Goal: Register for event/course

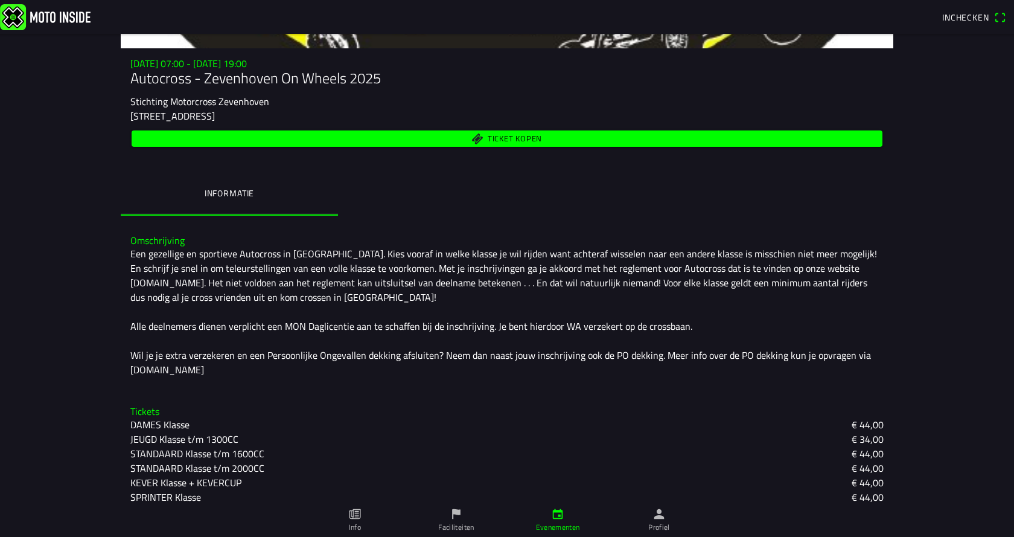
scroll to position [230, 0]
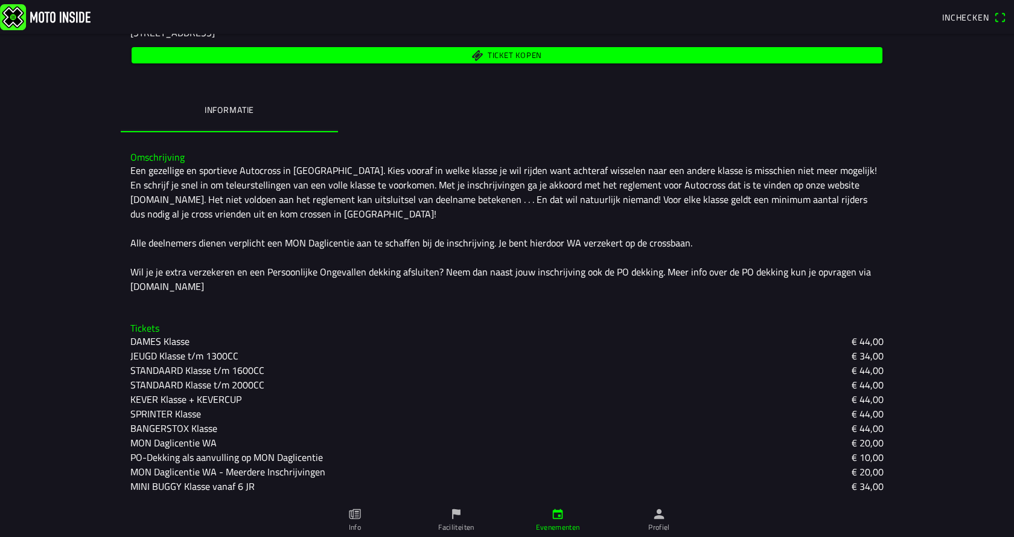
click at [0, 0] on slot "SPRINTER Klasse" at bounding box center [0, 0] width 0 height 0
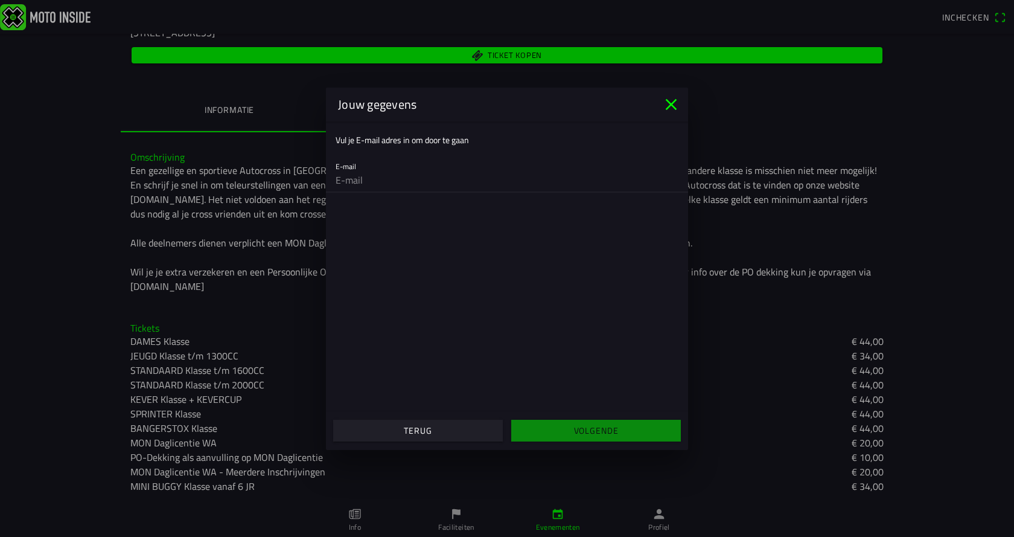
click at [351, 169] on input "email" at bounding box center [507, 180] width 343 height 24
type input "gerritcarla11@kpnplanet.nl"
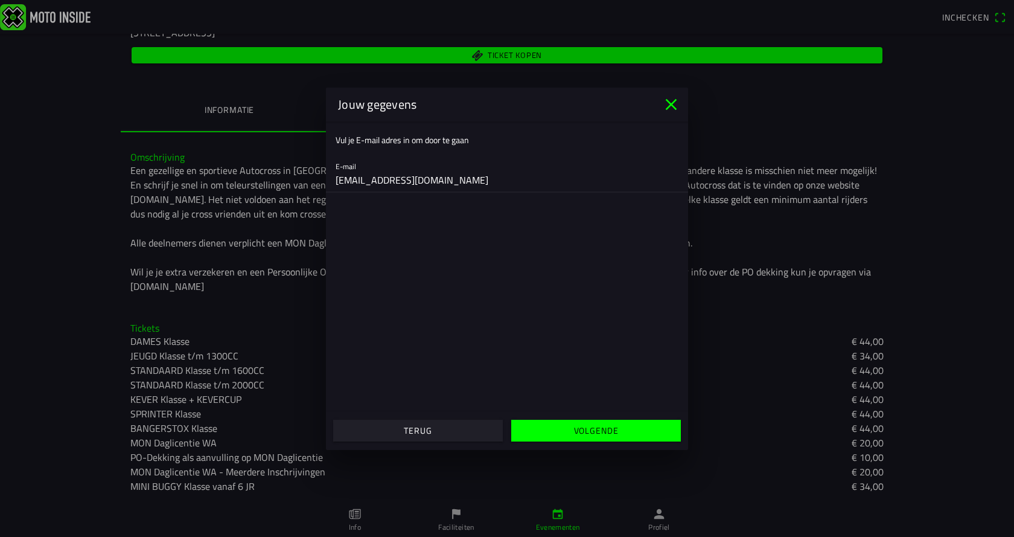
click at [0, 0] on slot "Volgende" at bounding box center [0, 0] width 0 height 0
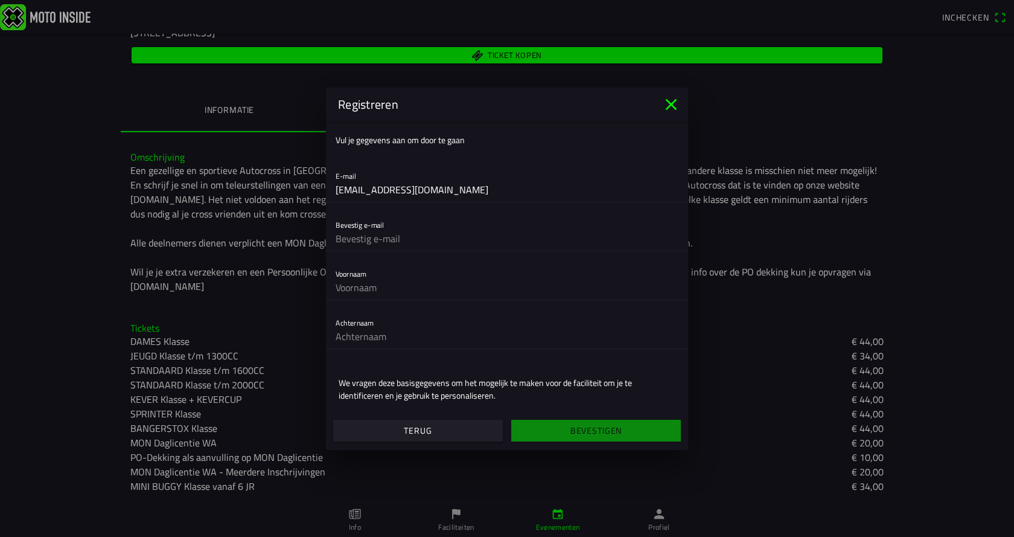
click at [372, 241] on input "text" at bounding box center [507, 238] width 343 height 24
type input "gerritcarla11@kpnplanet.nl"
type input "Gerrit"
type input "Nap"
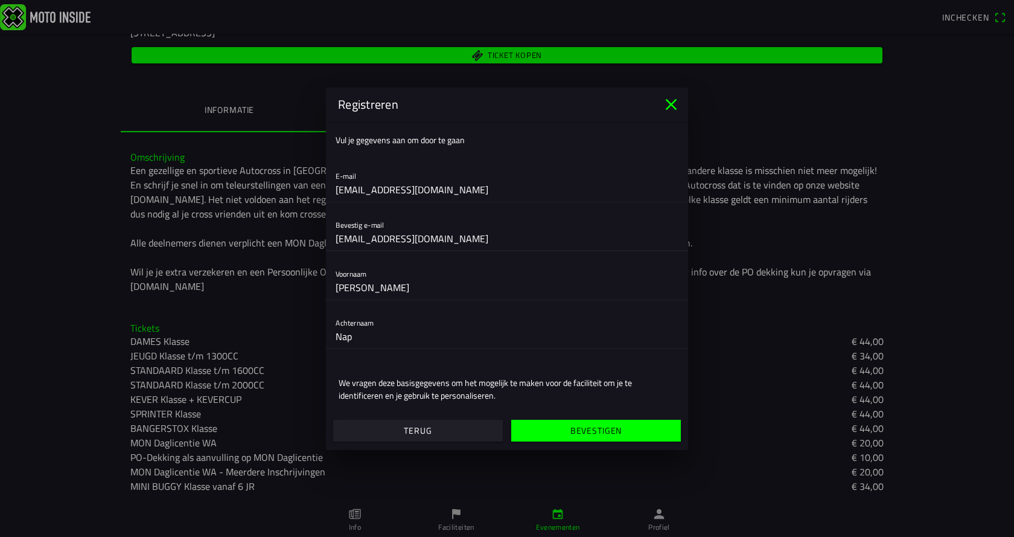
click at [0, 0] on slot "Bevestigen" at bounding box center [0, 0] width 0 height 0
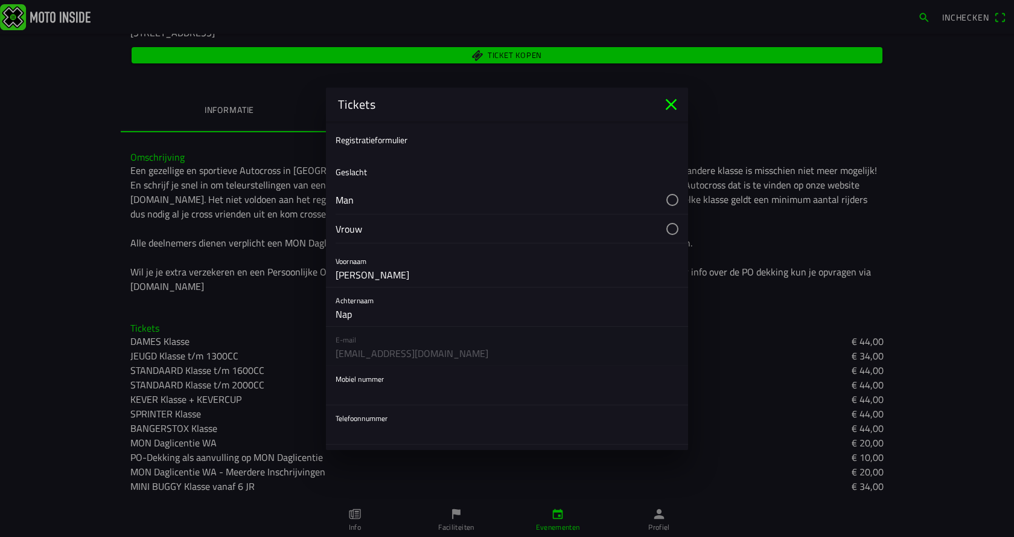
click at [393, 378] on div "Mobiel nummer" at bounding box center [507, 385] width 343 height 39
click at [416, 380] on input "text" at bounding box center [507, 392] width 343 height 24
type input "0655818198"
type input "Van Teylingenweg"
type input "3471GH"
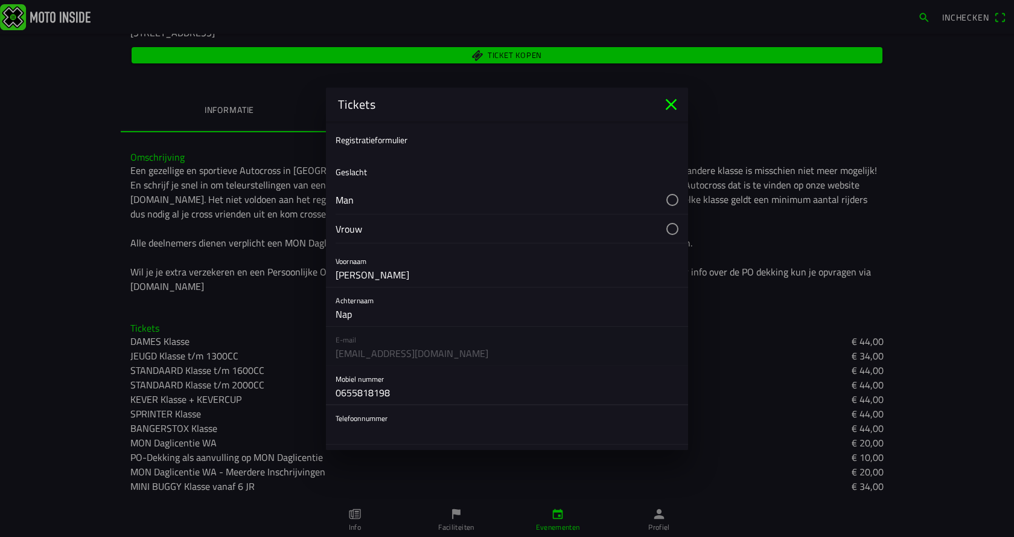
type input "KAMERIK"
click at [660, 199] on button "button" at bounding box center [512, 199] width 352 height 28
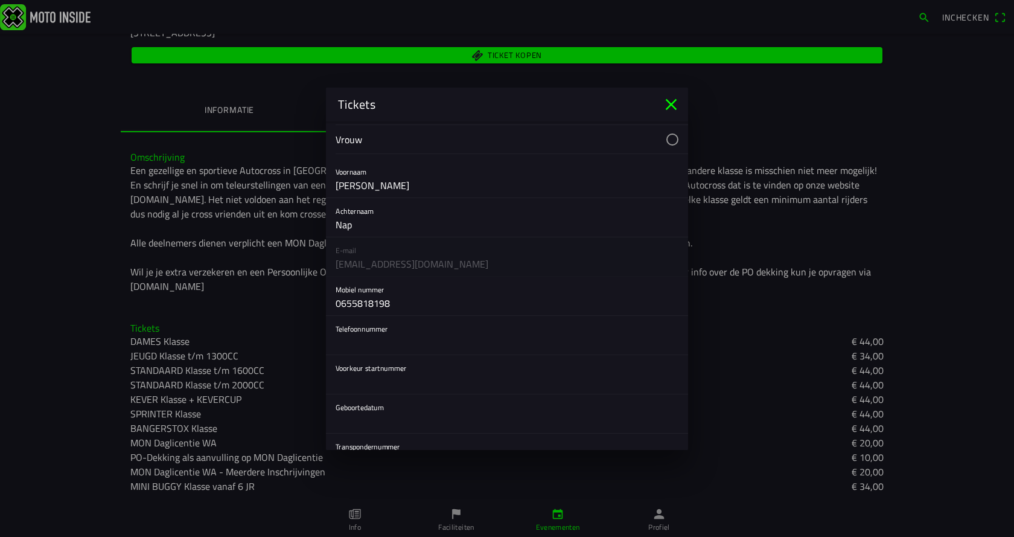
scroll to position [181, 0]
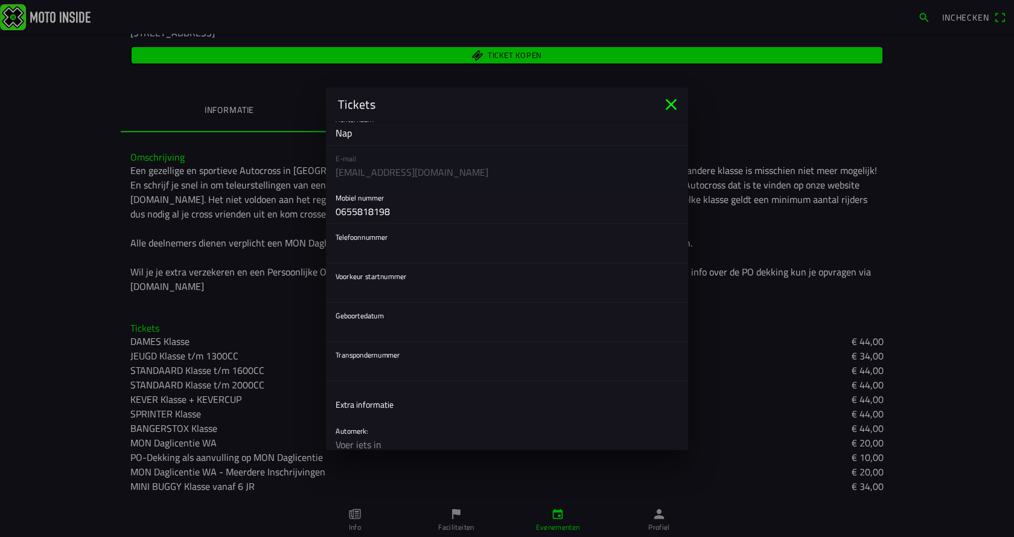
click at [424, 292] on input "text" at bounding box center [507, 290] width 343 height 24
type input "214"
click at [372, 327] on button "button" at bounding box center [512, 321] width 352 height 39
click at [354, 330] on ion-backdrop at bounding box center [507, 268] width 1014 height 537
click at [352, 334] on button "button" at bounding box center [512, 321] width 352 height 39
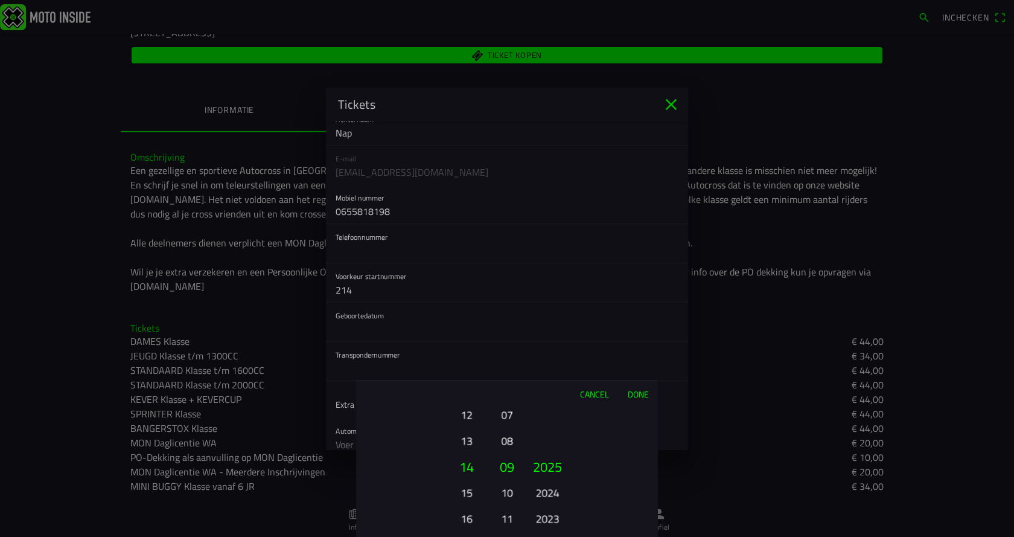
click at [467, 438] on button "13" at bounding box center [466, 440] width 33 height 21
click at [467, 444] on button "12" at bounding box center [466, 440] width 33 height 21
click at [467, 445] on button "11" at bounding box center [466, 440] width 33 height 21
click at [467, 445] on button "11" at bounding box center [466, 446] width 33 height 21
click at [467, 445] on button "10" at bounding box center [466, 440] width 33 height 21
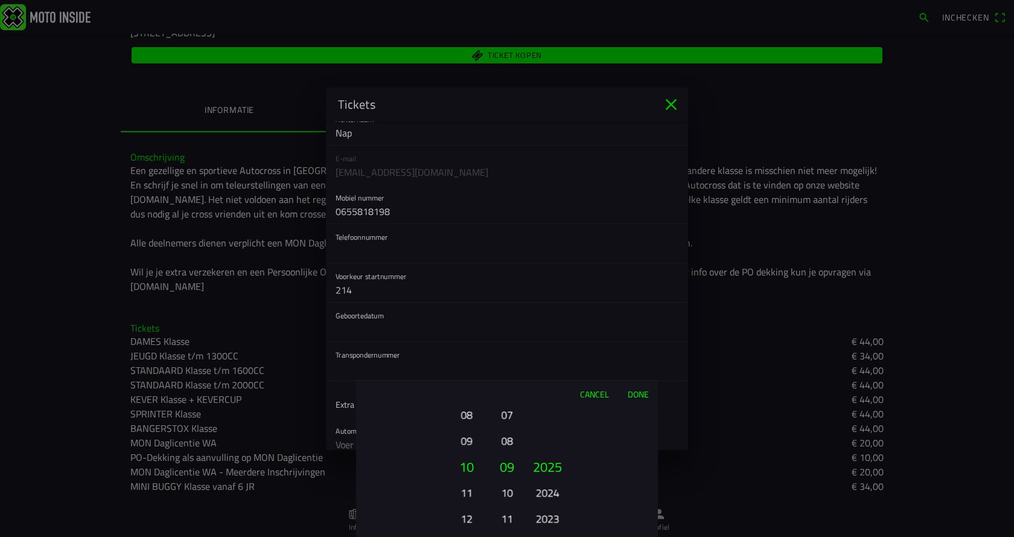
click at [469, 520] on button "12" at bounding box center [466, 518] width 33 height 21
click at [467, 517] on button "14" at bounding box center [466, 518] width 33 height 21
click at [465, 520] on button "15" at bounding box center [466, 518] width 33 height 21
click at [465, 519] on button "14" at bounding box center [466, 513] width 33 height 21
drag, startPoint x: 468, startPoint y: 517, endPoint x: 468, endPoint y: 386, distance: 131.6
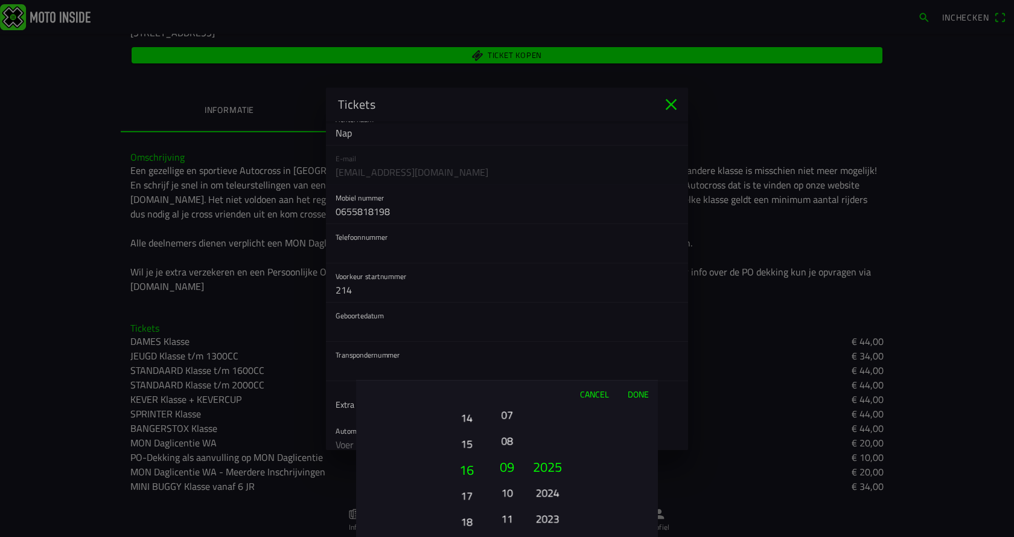
click at [469, 389] on div "Cancel Done 01 02 03 04 05 06 07 08 09 10 11 12 13 14 15 16 17 18 19 20 21 22 2…" at bounding box center [507, 458] width 302 height 157
drag, startPoint x: 470, startPoint y: 488, endPoint x: 470, endPoint y: 410, distance: 77.9
click at [470, 426] on button "18" at bounding box center [466, 436] width 33 height 21
drag, startPoint x: 464, startPoint y: 510, endPoint x: 471, endPoint y: 417, distance: 93.2
click at [471, 441] on button "23" at bounding box center [466, 454] width 41 height 26
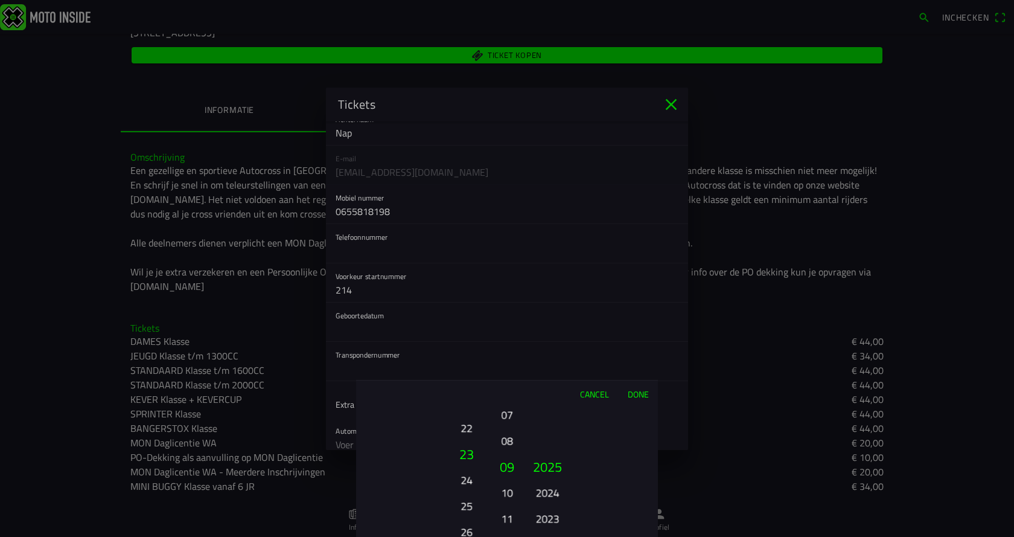
click at [471, 441] on button "23" at bounding box center [466, 454] width 41 height 26
drag, startPoint x: 470, startPoint y: 473, endPoint x: 470, endPoint y: 439, distance: 33.2
click at [470, 469] on button "26" at bounding box center [466, 479] width 33 height 21
drag, startPoint x: 470, startPoint y: 439, endPoint x: 472, endPoint y: 433, distance: 6.3
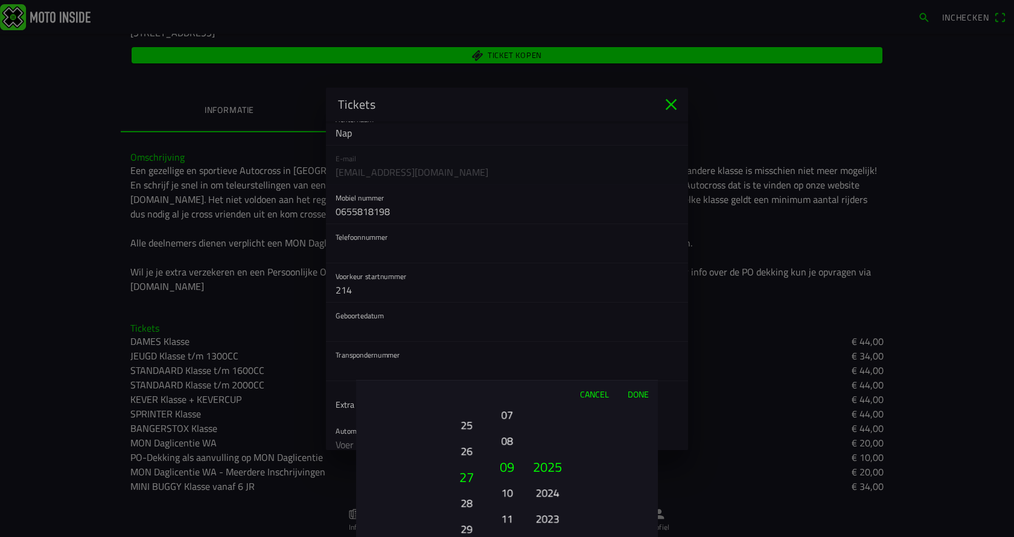
click at [471, 435] on ion-picker-column "01 02 03 04 05 06 07 08 09 10 11 12 13 14 15 16 17 18 19 20 21 22 23 24 25 26 2…" at bounding box center [424, 472] width 136 height 130
click at [467, 515] on button "29" at bounding box center [466, 518] width 33 height 21
click at [509, 410] on button "07" at bounding box center [507, 414] width 17 height 21
click at [555, 516] on button "2023" at bounding box center [547, 518] width 33 height 21
click at [550, 517] on button "2021" at bounding box center [547, 518] width 33 height 21
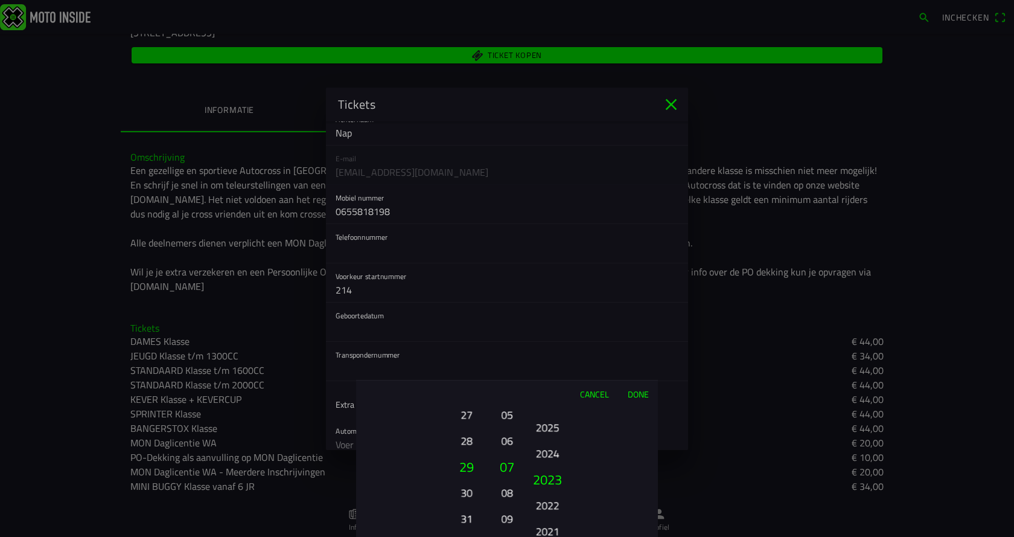
click at [550, 515] on button "2022" at bounding box center [547, 504] width 33 height 21
click at [552, 514] on button "2020" at bounding box center [547, 518] width 33 height 21
drag, startPoint x: 550, startPoint y: 501, endPoint x: 555, endPoint y: 392, distance: 109.3
click at [554, 429] on button "2021" at bounding box center [547, 439] width 33 height 21
drag, startPoint x: 560, startPoint y: 502, endPoint x: 561, endPoint y: 437, distance: 64.6
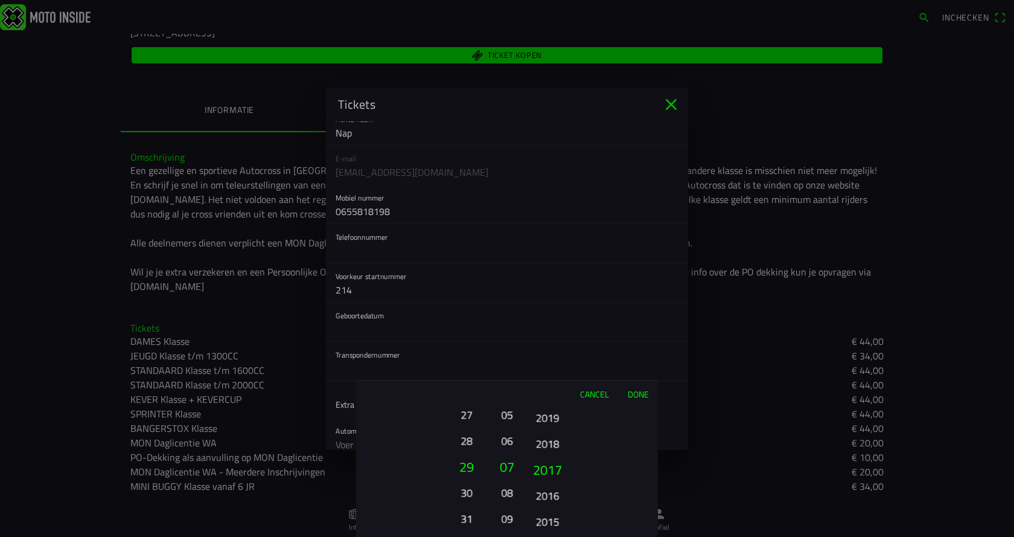
click at [560, 485] on button "2016" at bounding box center [547, 495] width 33 height 21
drag, startPoint x: 552, startPoint y: 486, endPoint x: 552, endPoint y: 451, distance: 35.6
click at [549, 462] on button "2012" at bounding box center [547, 467] width 41 height 26
drag, startPoint x: 557, startPoint y: 523, endPoint x: 550, endPoint y: 461, distance: 62.5
click at [551, 475] on ion-picker-column "2025 2024 2023 2022 2021 2020 2019 2018 2017 2016 2015 2014 2013 2012 2011 2010…" at bounding box center [590, 472] width 136 height 130
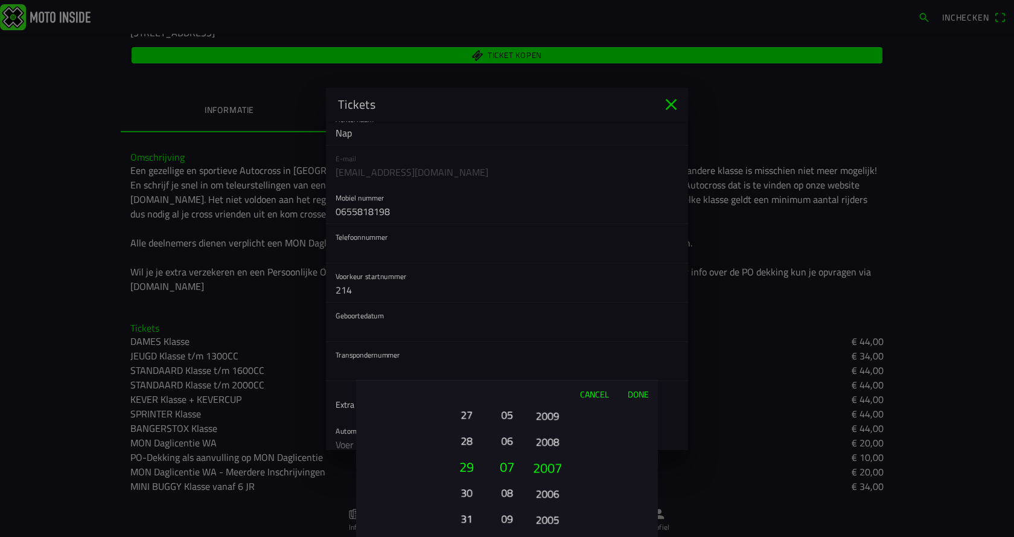
drag, startPoint x: 552, startPoint y: 499, endPoint x: 553, endPoint y: 450, distance: 48.9
click at [551, 483] on button "2006" at bounding box center [547, 493] width 33 height 21
drag, startPoint x: 555, startPoint y: 483, endPoint x: 554, endPoint y: 434, distance: 48.9
click at [554, 470] on button "2003" at bounding box center [547, 480] width 33 height 21
drag, startPoint x: 553, startPoint y: 491, endPoint x: 555, endPoint y: 451, distance: 39.3
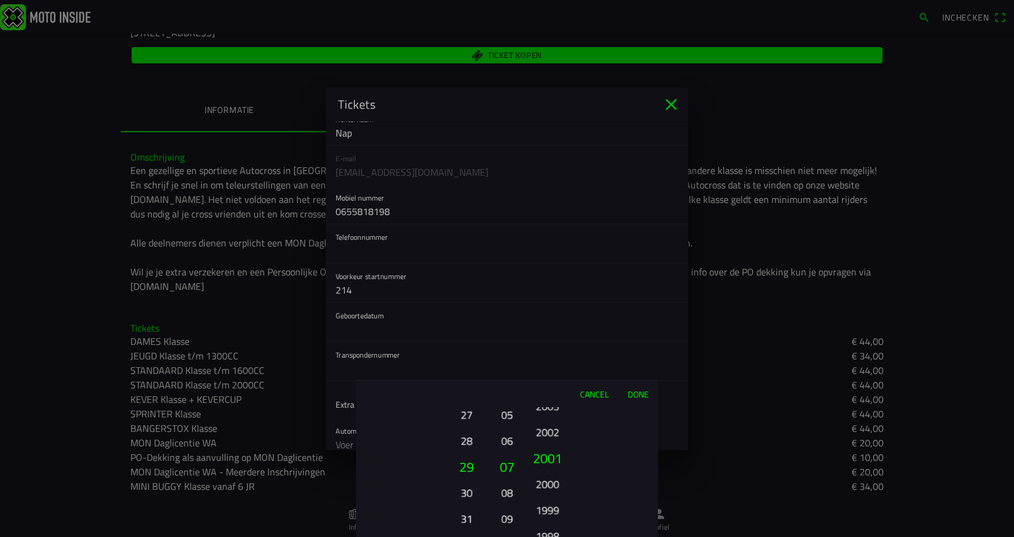
click at [553, 499] on button "1999" at bounding box center [547, 509] width 33 height 21
click at [555, 486] on button "1996" at bounding box center [547, 496] width 33 height 21
drag, startPoint x: 557, startPoint y: 505, endPoint x: 558, endPoint y: 428, distance: 77.3
click at [553, 460] on ion-picker-column "2025 2024 2023 2022 2021 2020 2019 2018 2017 2016 2015 2014 2013 2012 2011 2010…" at bounding box center [590, 472] width 136 height 130
drag, startPoint x: 557, startPoint y: 505, endPoint x: 555, endPoint y: 435, distance: 70.0
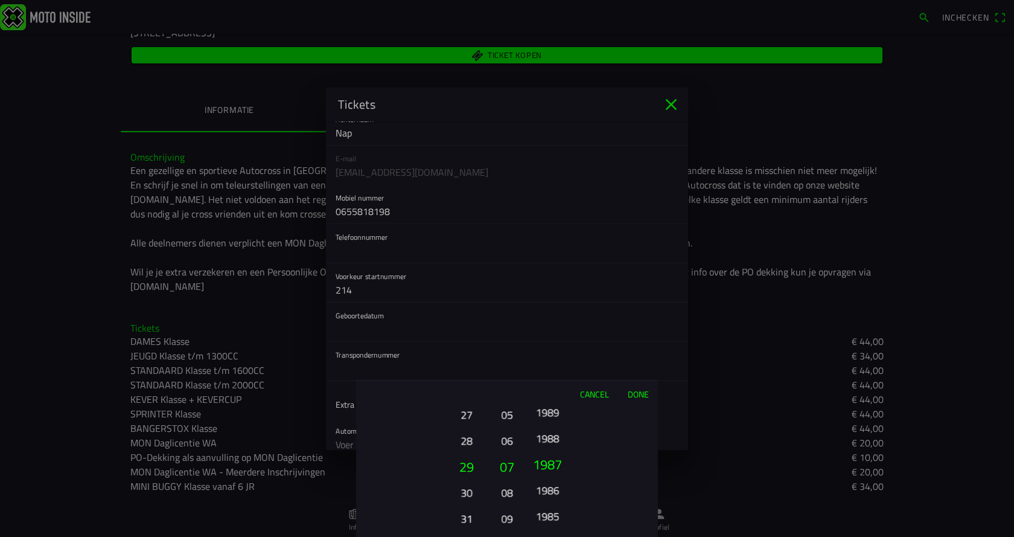
click at [555, 479] on button "1986" at bounding box center [547, 489] width 33 height 21
drag, startPoint x: 553, startPoint y: 488, endPoint x: 552, endPoint y: 455, distance: 33.2
click at [552, 470] on div "2025 2024 2023 2022 2021 2020 2019 2018 2017 2016 2015 2014 2013 2012 2011 2010…" at bounding box center [547, 518] width 41 height 130
drag, startPoint x: 556, startPoint y: 499, endPoint x: 562, endPoint y: 444, distance: 54.7
click at [558, 493] on button "1978" at bounding box center [547, 503] width 33 height 21
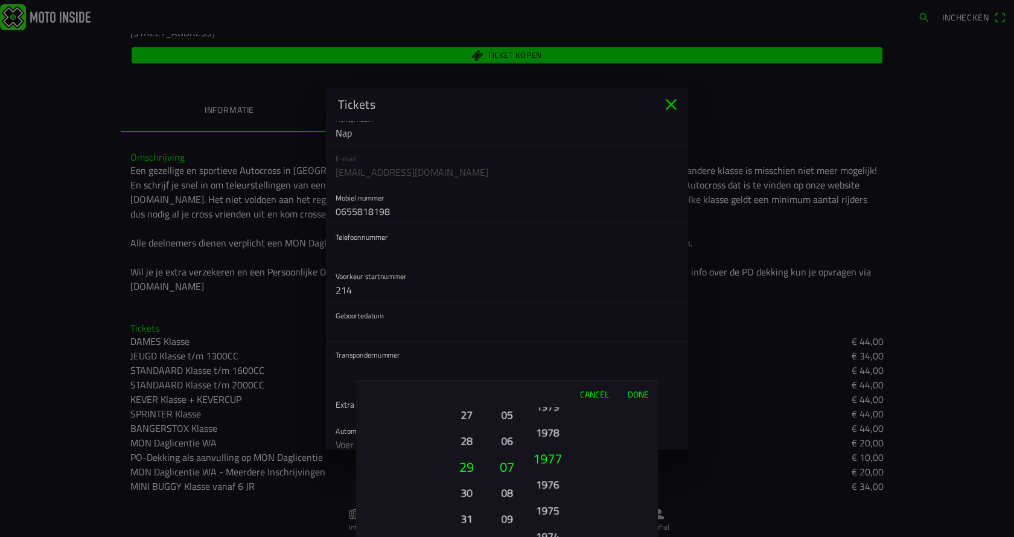
click at [543, 473] on ion-picker-column "2025 2024 2023 2022 2021 2020 2019 2018 2017 2016 2015 2014 2013 2012 2011 2010…" at bounding box center [590, 472] width 136 height 130
drag, startPoint x: 553, startPoint y: 500, endPoint x: 573, endPoint y: 441, distance: 61.7
click at [558, 470] on button "1973" at bounding box center [547, 480] width 33 height 21
drag, startPoint x: 554, startPoint y: 501, endPoint x: 555, endPoint y: 440, distance: 61.0
click at [549, 493] on button "1970" at bounding box center [547, 503] width 33 height 21
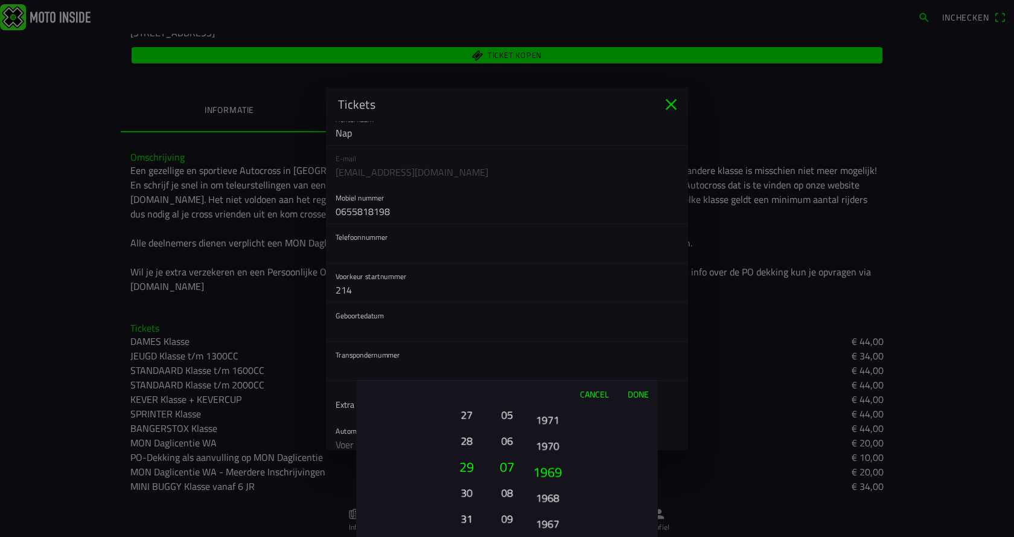
drag, startPoint x: 548, startPoint y: 481, endPoint x: 547, endPoint y: 465, distance: 16.3
click at [546, 486] on button "1968" at bounding box center [547, 496] width 33 height 21
drag, startPoint x: 554, startPoint y: 502, endPoint x: 560, endPoint y: 457, distance: 45.6
click at [554, 472] on button "1966" at bounding box center [547, 482] width 33 height 21
drag, startPoint x: 547, startPoint y: 491, endPoint x: 555, endPoint y: 466, distance: 26.2
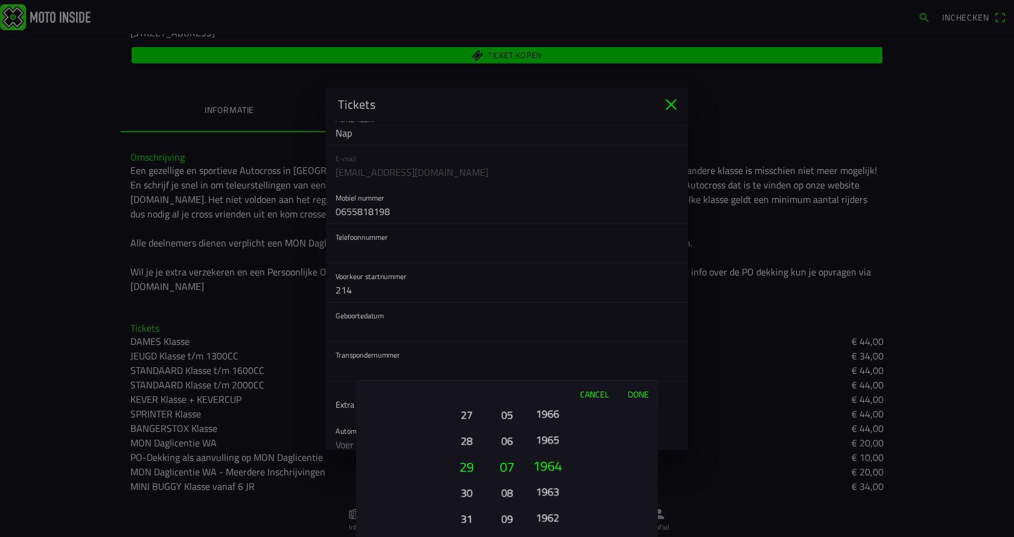
click at [550, 476] on div "2025 2024 2023 2022 2021 2020 2019 2018 2017 2016 2015 2014 2013 2012 2011 2010…" at bounding box center [547, 518] width 41 height 130
click at [550, 493] on button "1961" at bounding box center [547, 492] width 33 height 21
click at [642, 391] on button "Done" at bounding box center [638, 393] width 40 height 27
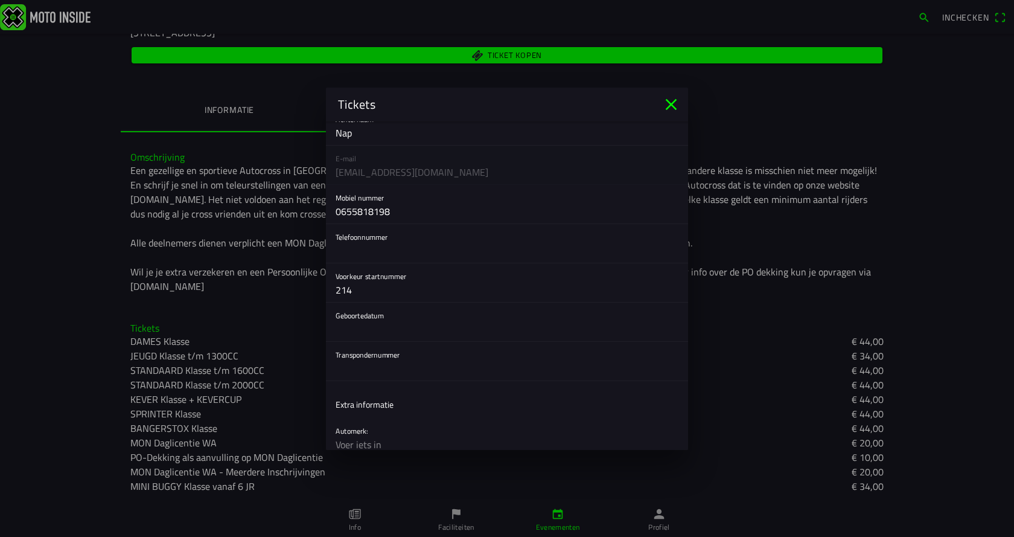
click at [352, 375] on input "text" at bounding box center [507, 371] width 343 height 24
type input "3"
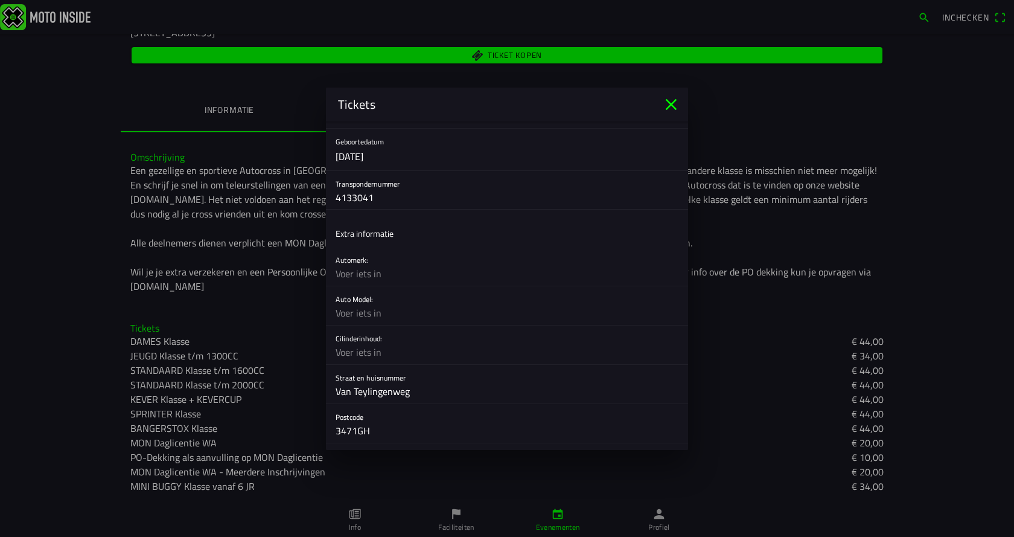
scroll to position [362, 0]
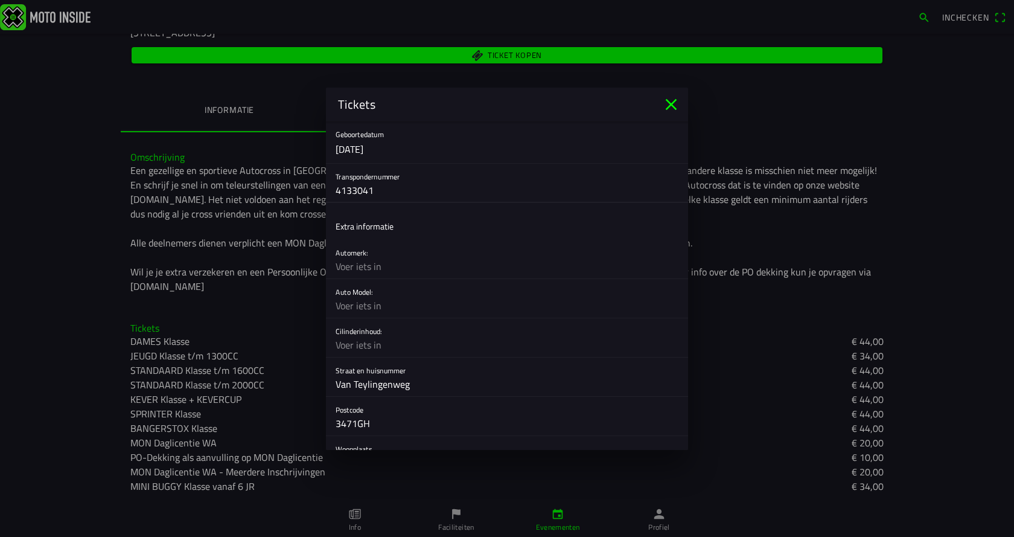
type input "4133041"
click at [396, 266] on input "text" at bounding box center [507, 266] width 343 height 24
type input "zelfbouw"
click at [373, 308] on input "text" at bounding box center [507, 305] width 343 height 24
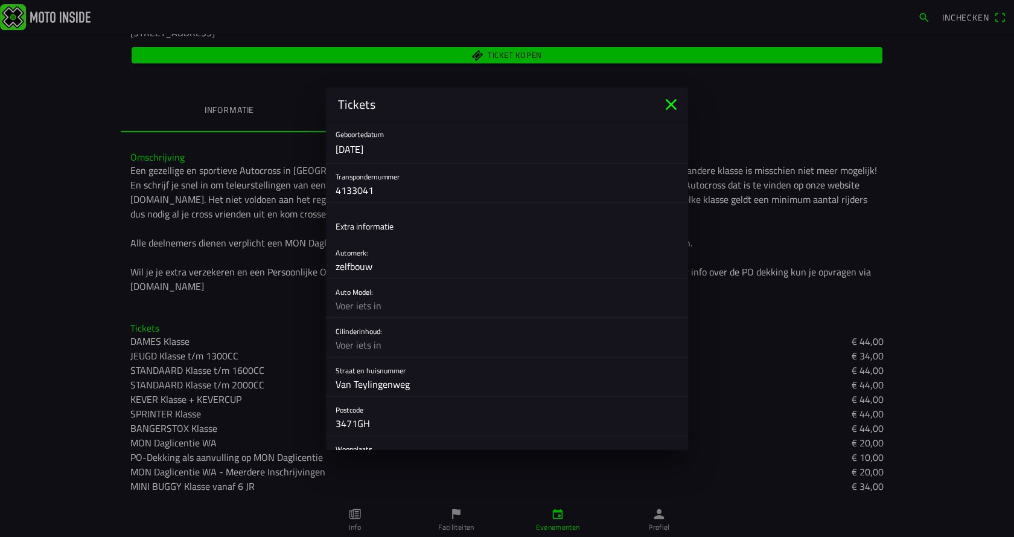
click at [373, 308] on input "text" at bounding box center [507, 305] width 343 height 24
type input "sprint 2000"
click at [374, 347] on input "text" at bounding box center [507, 345] width 343 height 24
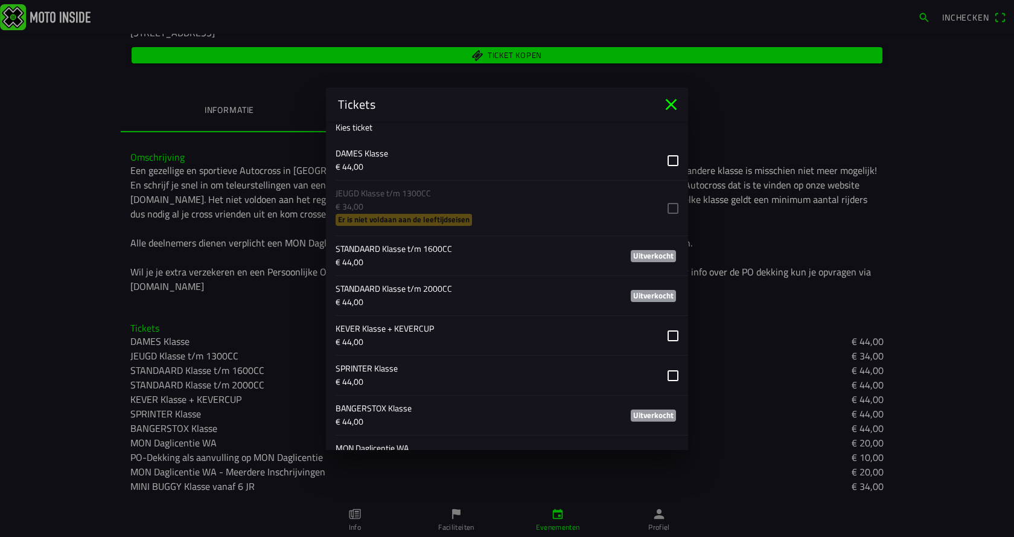
scroll to position [797, 0]
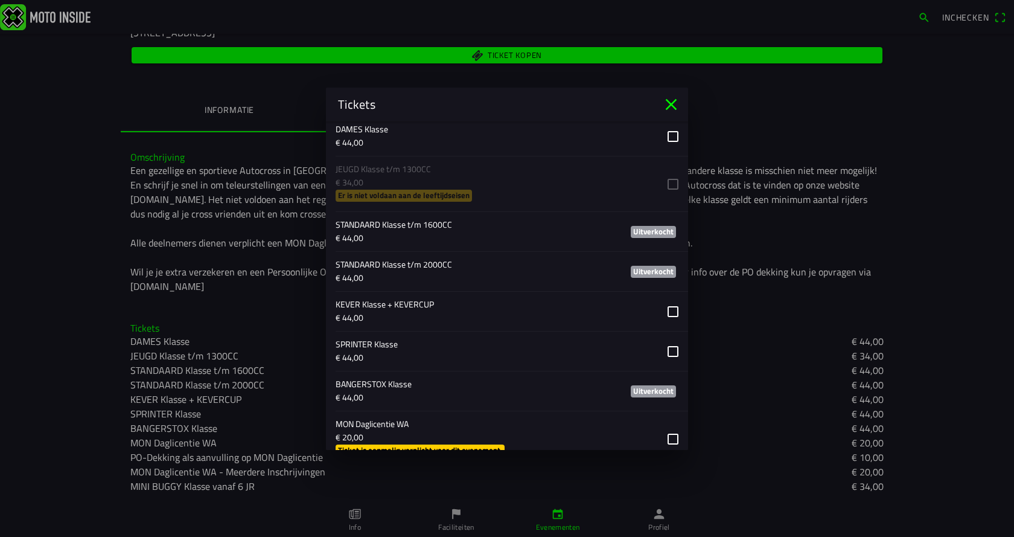
type input "2000 cc"
click at [660, 352] on button "button" at bounding box center [512, 350] width 352 height 39
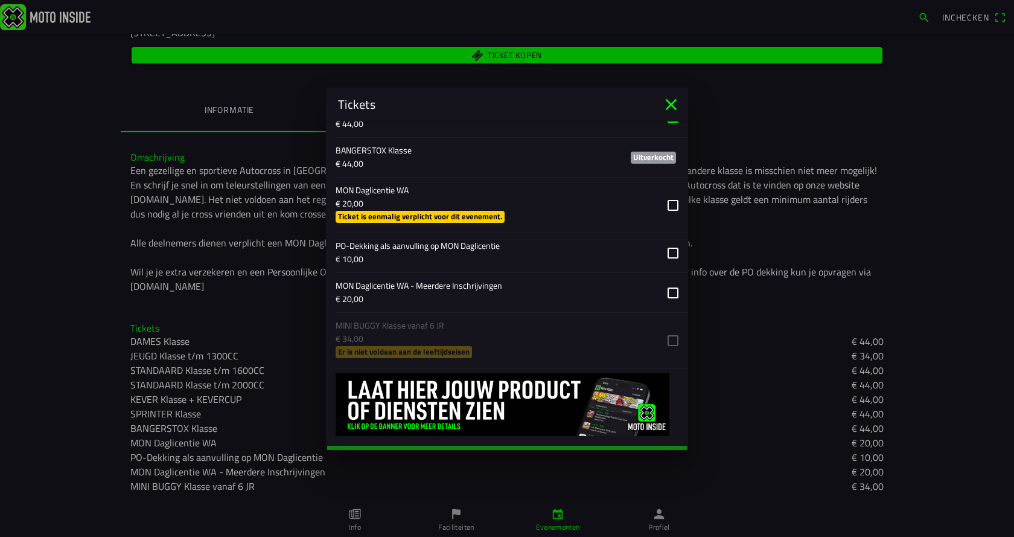
scroll to position [1050, 0]
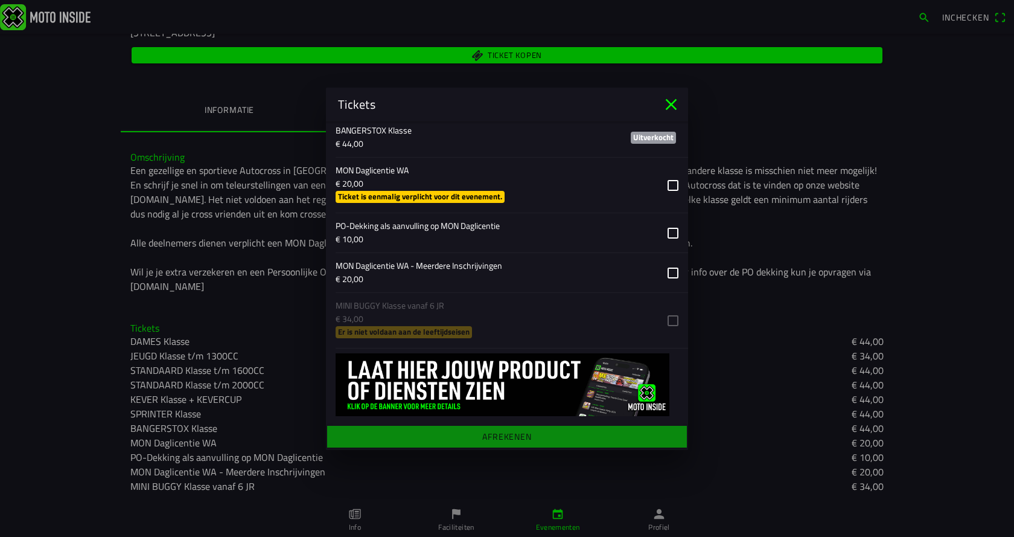
click at [507, 436] on main "Registratieformulier Geslacht Man Vrouw Voornaam Gerrit Achternaam Nap E-mail g…" at bounding box center [507, 285] width 362 height 328
click at [493, 434] on main "Registratieformulier Geslacht Man Vrouw Voornaam Gerrit Achternaam Nap E-mail g…" at bounding box center [507, 285] width 362 height 328
click at [661, 185] on button "button" at bounding box center [512, 185] width 352 height 55
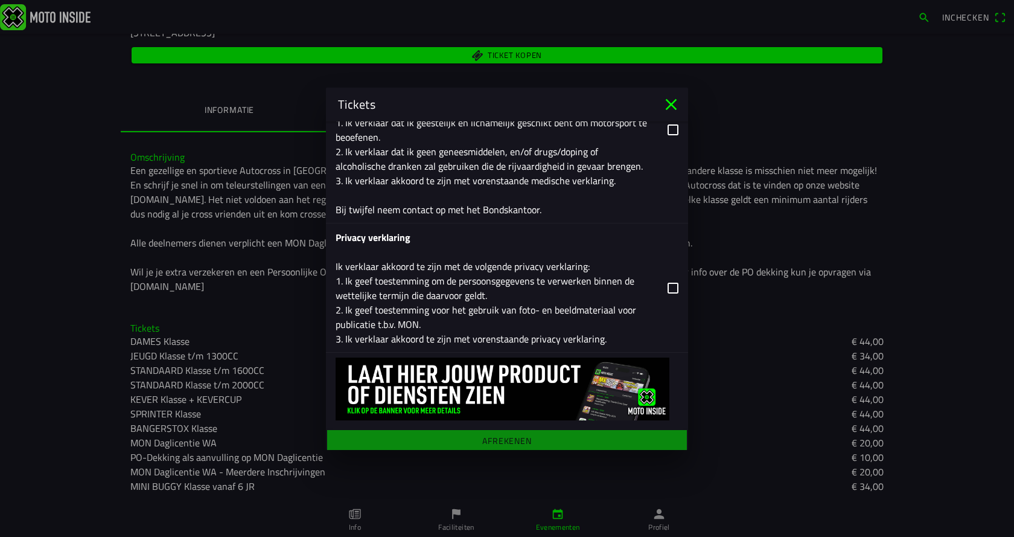
scroll to position [2111, 0]
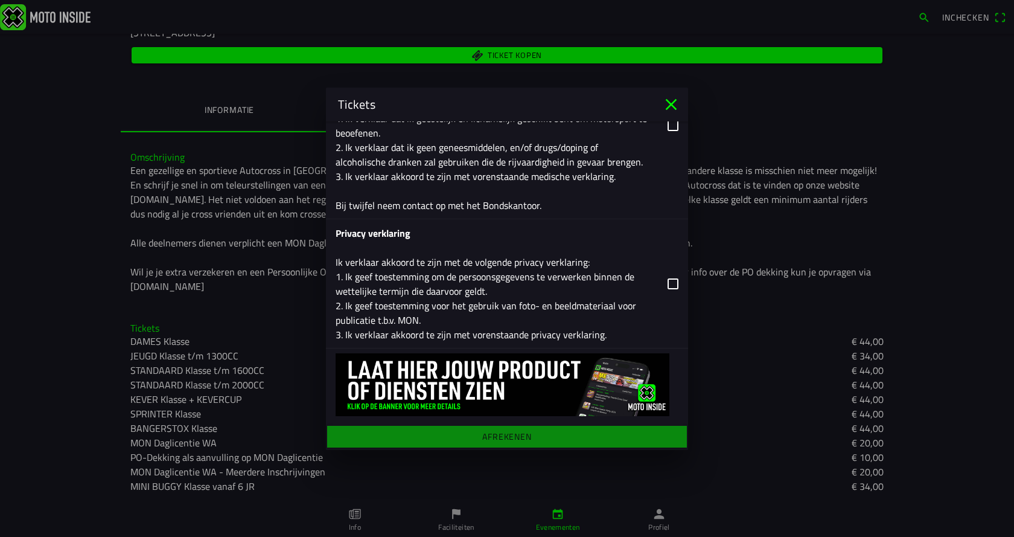
click at [663, 281] on button "button" at bounding box center [512, 283] width 352 height 129
click at [500, 439] on main "Registratieformulier Geslacht Man Vrouw Voornaam Gerrit Achternaam Nap E-mail g…" at bounding box center [507, 285] width 362 height 328
click at [513, 438] on main "Registratieformulier Geslacht Man Vrouw Voornaam Gerrit Achternaam Nap E-mail g…" at bounding box center [507, 285] width 362 height 328
click at [645, 399] on img at bounding box center [503, 384] width 334 height 63
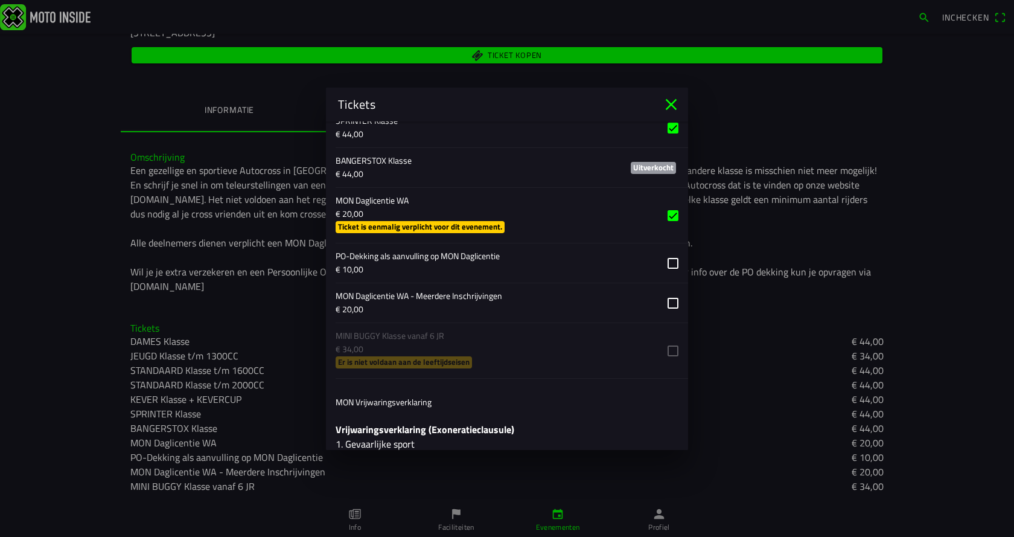
scroll to position [1024, 0]
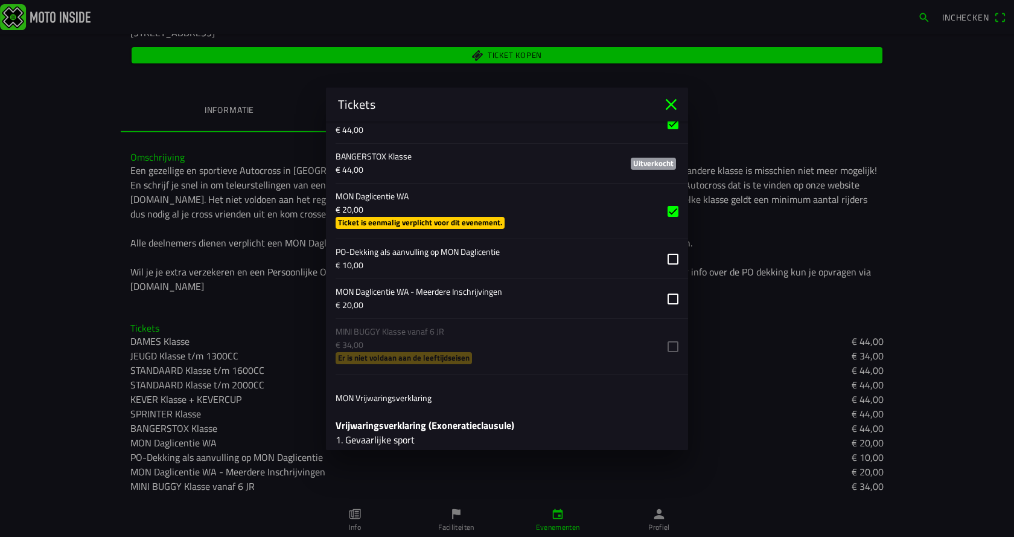
click at [663, 258] on button "button" at bounding box center [512, 258] width 352 height 39
click at [666, 258] on button "button" at bounding box center [512, 258] width 352 height 39
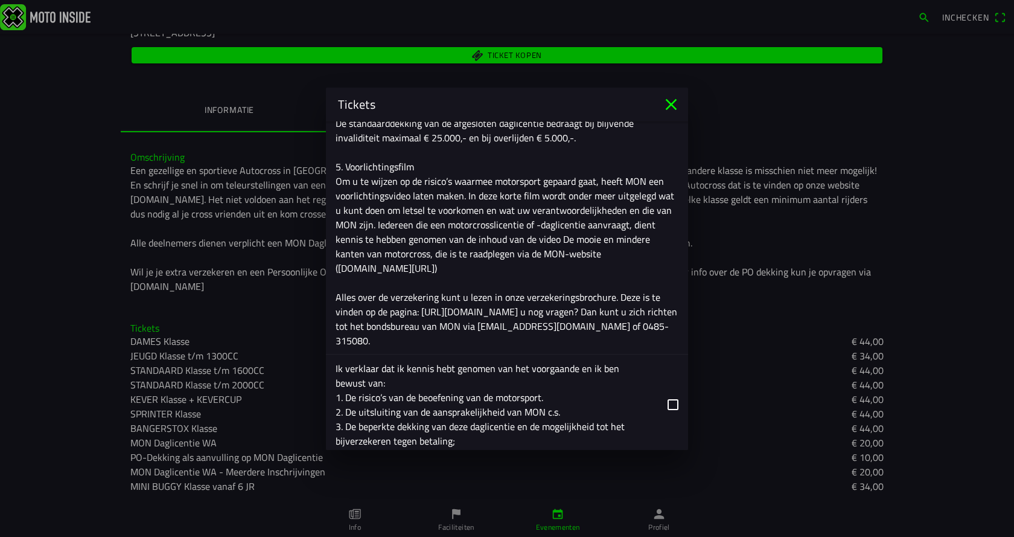
scroll to position [1749, 0]
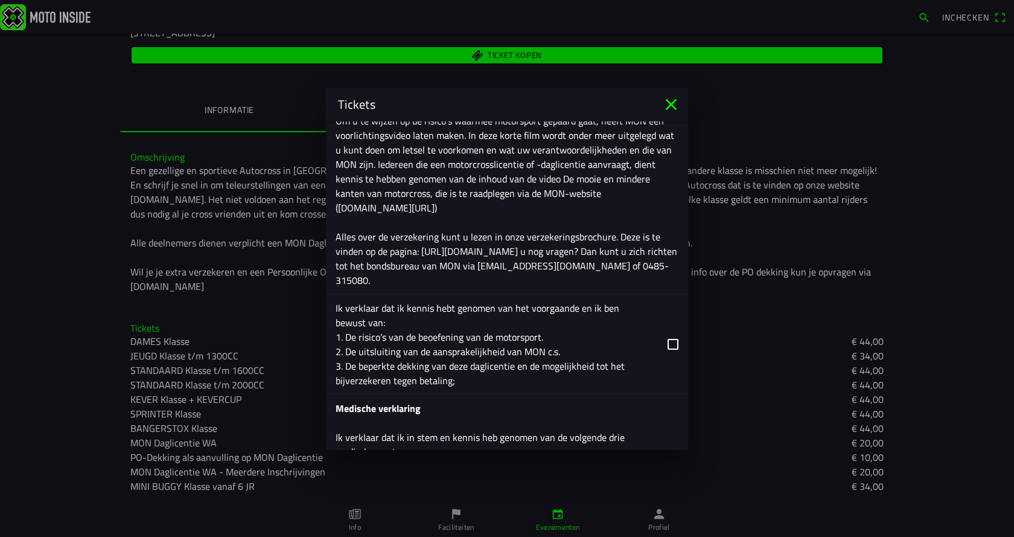
click at [665, 345] on button "button" at bounding box center [512, 344] width 352 height 100
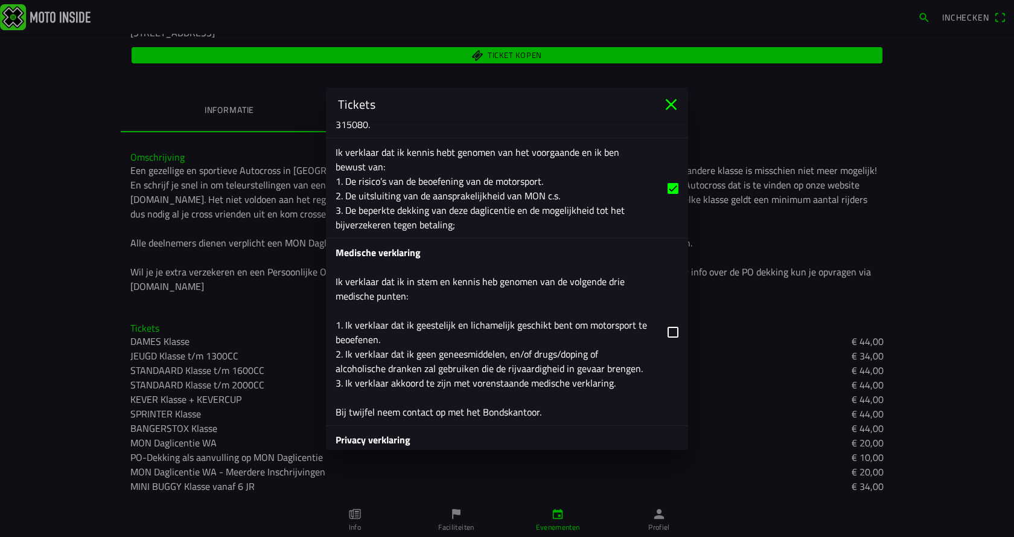
scroll to position [1930, 0]
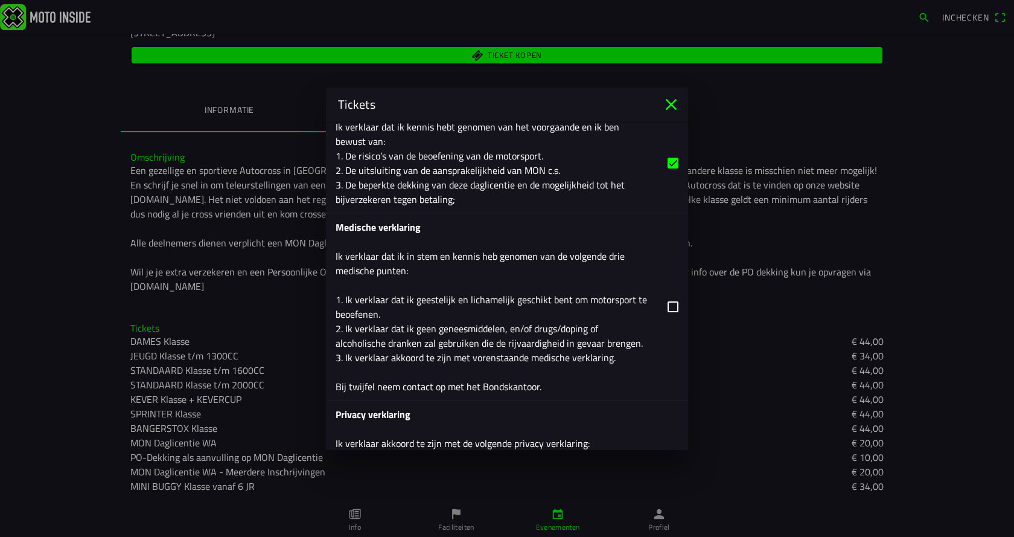
click at [665, 307] on button "button" at bounding box center [512, 306] width 352 height 187
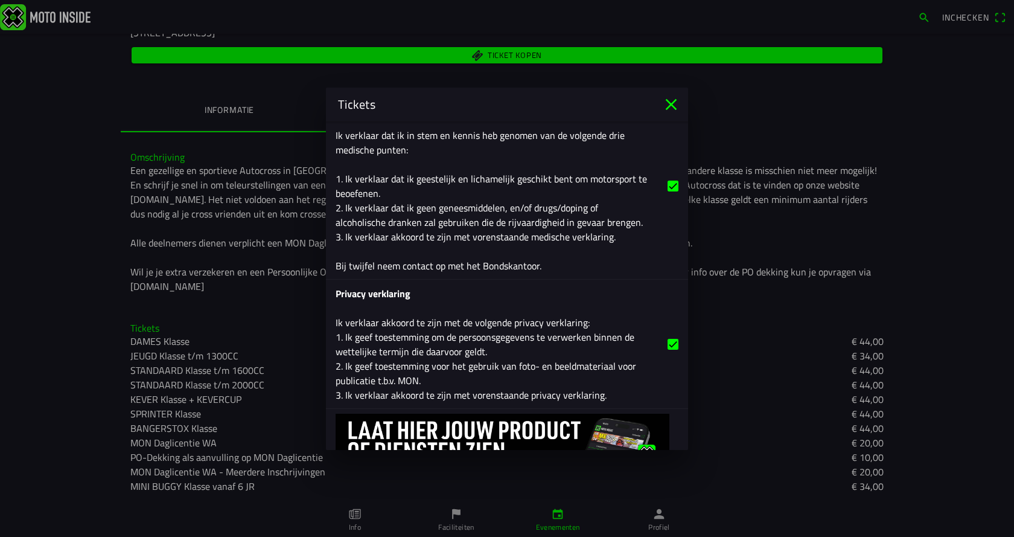
scroll to position [2111, 0]
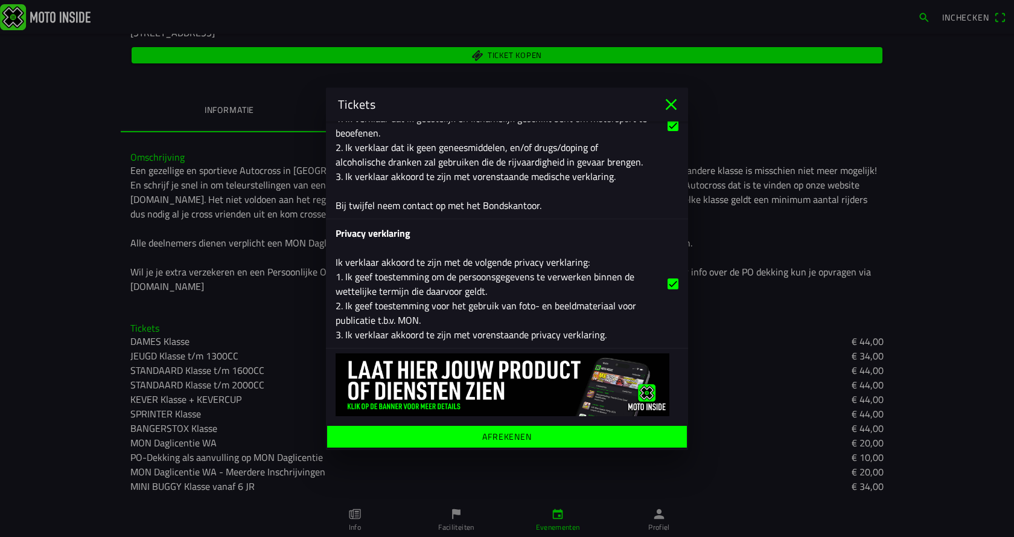
click at [499, 438] on ion-label "Afrekenen" at bounding box center [506, 436] width 49 height 8
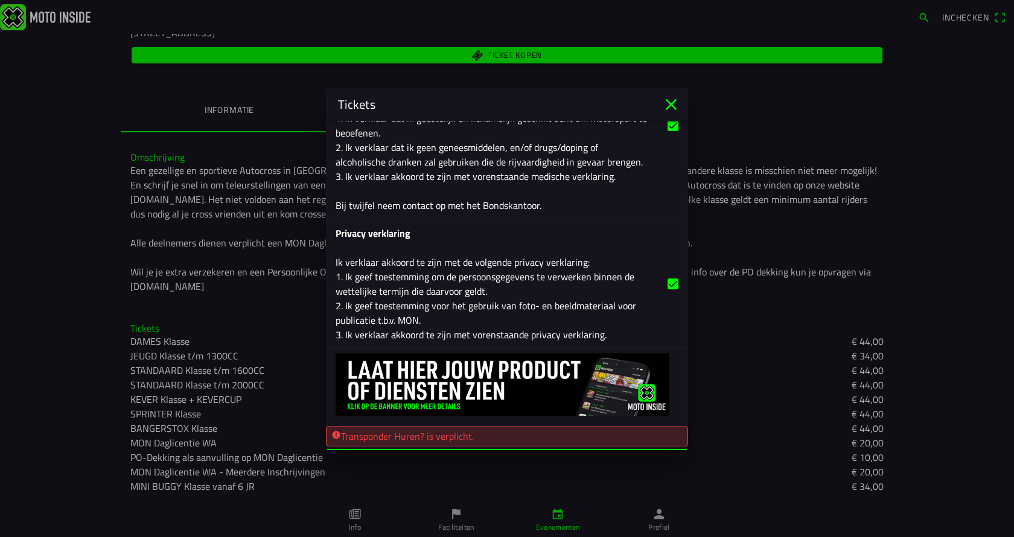
click at [509, 433] on div "Transponder Huren? is verplicht." at bounding box center [506, 435] width 351 height 14
click at [569, 312] on button "button" at bounding box center [512, 283] width 352 height 129
click at [660, 285] on button "button" at bounding box center [512, 283] width 352 height 129
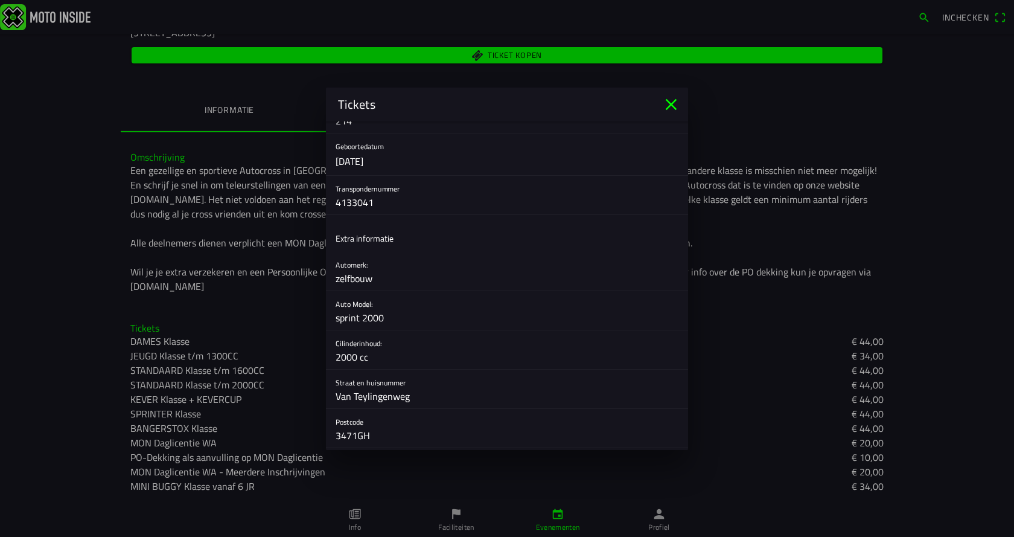
scroll to position [362, 0]
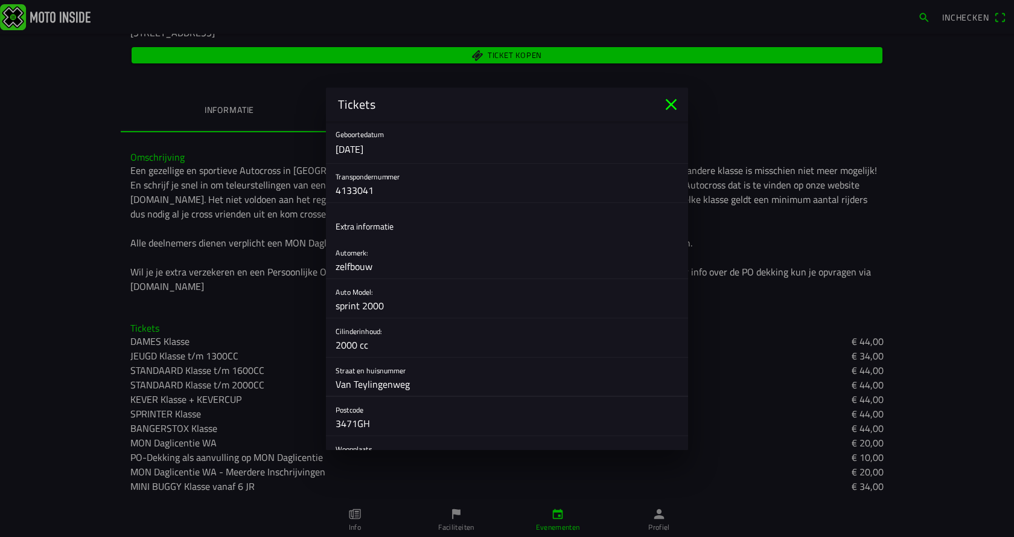
click at [463, 387] on input "Van Teylingenweg" at bounding box center [507, 384] width 343 height 24
click at [427, 386] on input "140" at bounding box center [507, 384] width 343 height 24
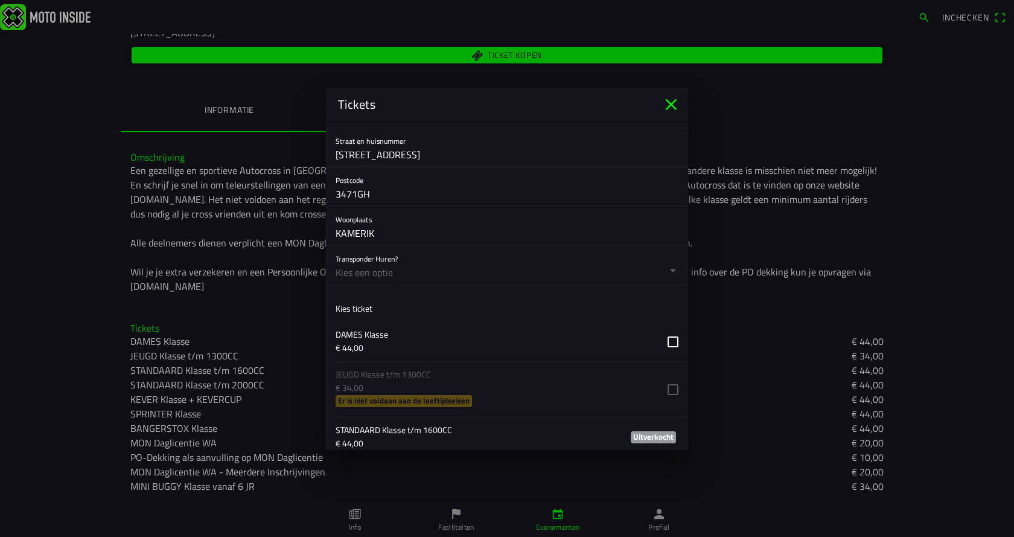
scroll to position [604, 0]
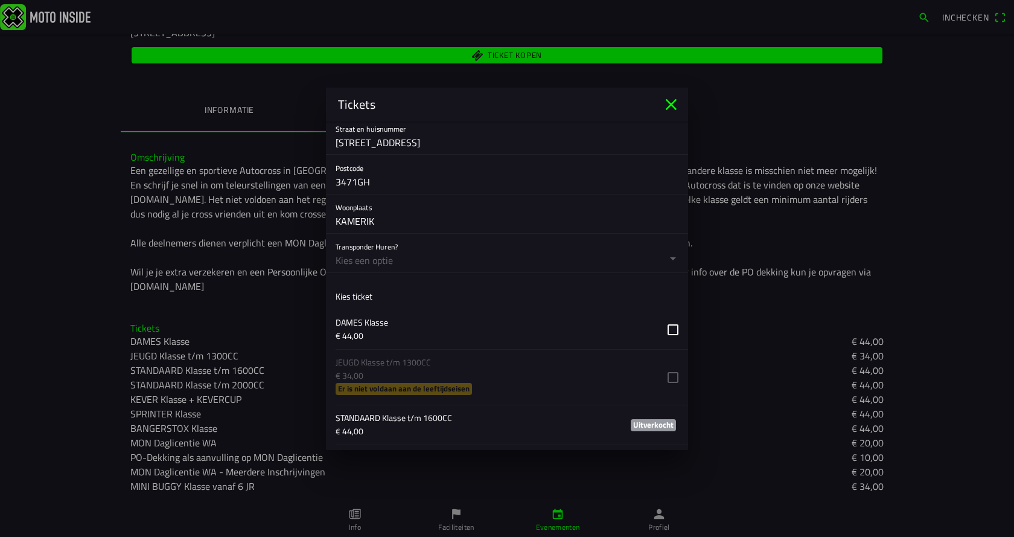
type input "Van Teylingenweg 140"
click at [663, 258] on button "button" at bounding box center [512, 253] width 352 height 39
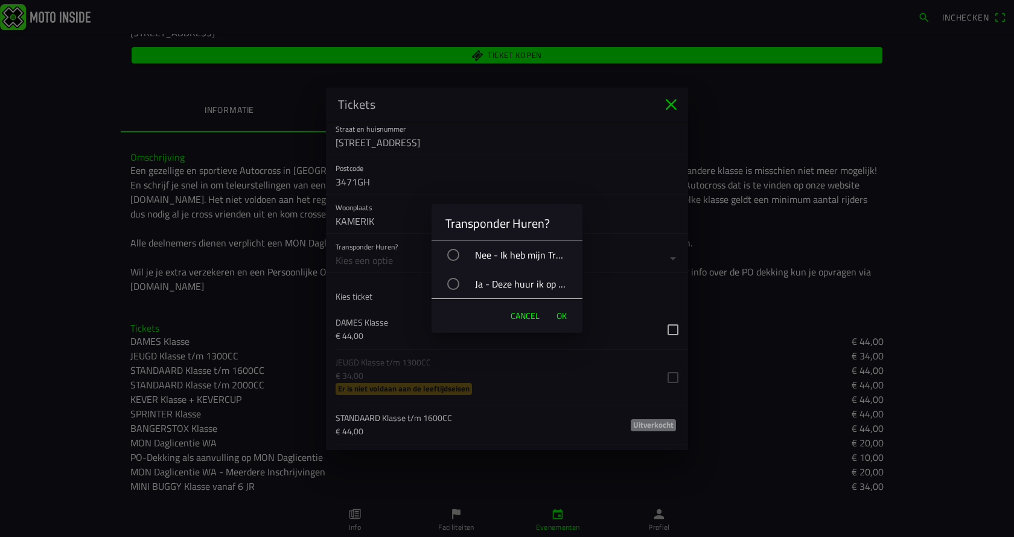
click at [450, 258] on div "button" at bounding box center [453, 255] width 12 height 12
click at [562, 311] on span "OK" at bounding box center [562, 316] width 10 height 12
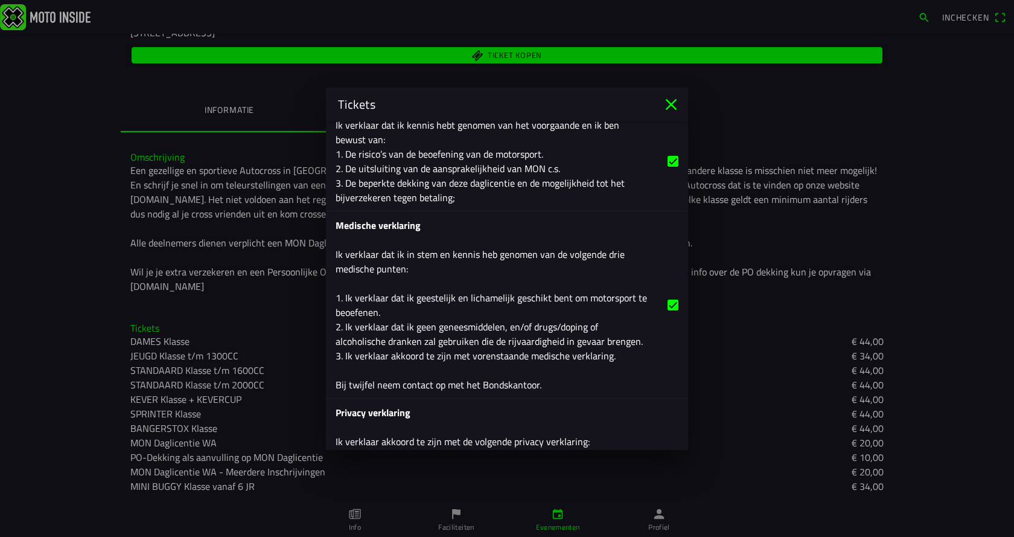
scroll to position [2134, 0]
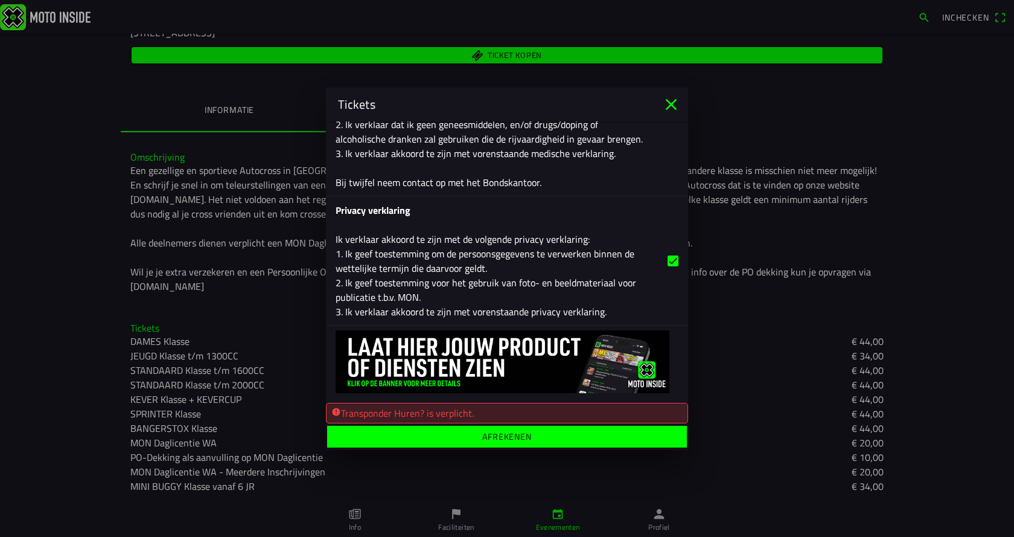
click at [494, 433] on ion-label "Afrekenen" at bounding box center [506, 436] width 49 height 8
click at [494, 433] on main "Registratieformulier Geslacht Man Vrouw Voornaam Gerrit Achternaam Nap E-mail g…" at bounding box center [507, 285] width 362 height 328
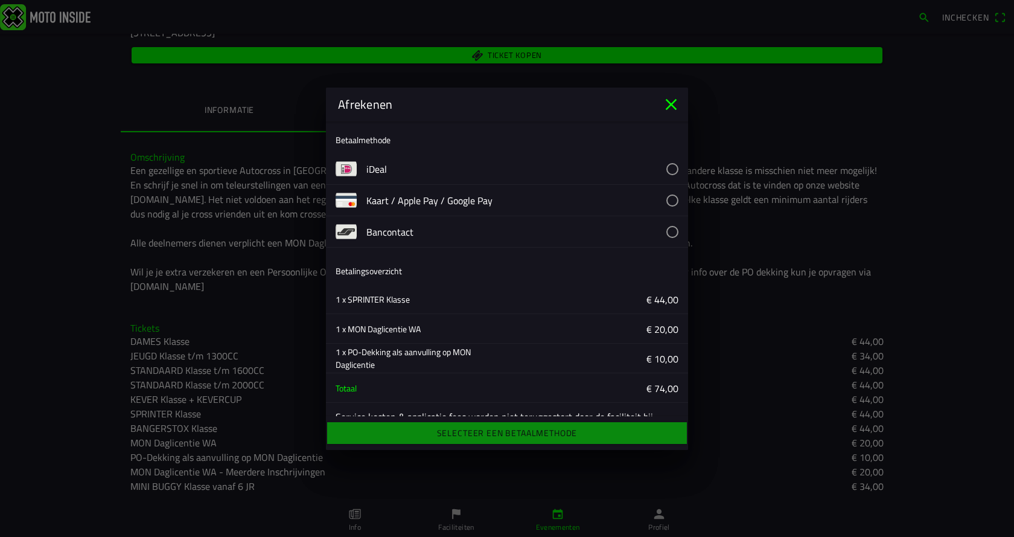
click at [666, 168] on button "button" at bounding box center [527, 168] width 322 height 31
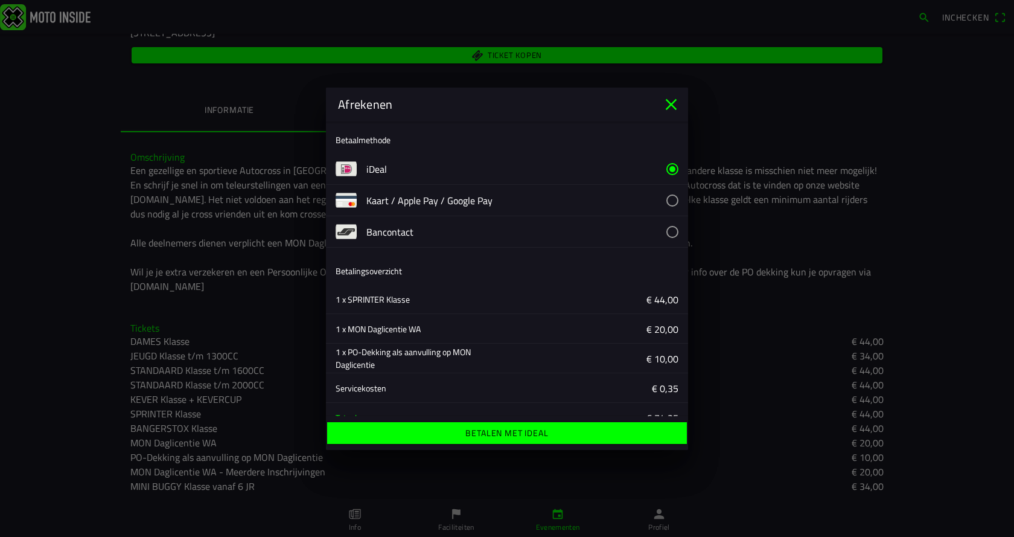
click at [516, 425] on span "Betalen met iDeal" at bounding box center [506, 433] width 341 height 22
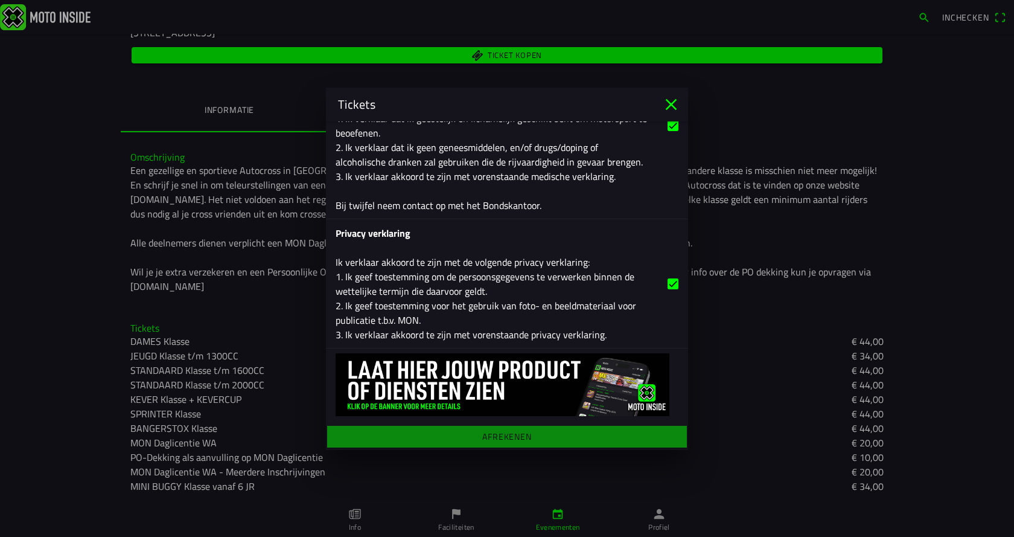
click at [516, 446] on span "Betalen met iDeal" at bounding box center [506, 457] width 341 height 22
